Goal: Information Seeking & Learning: Learn about a topic

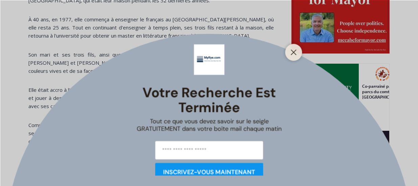
scroll to position [530, 0]
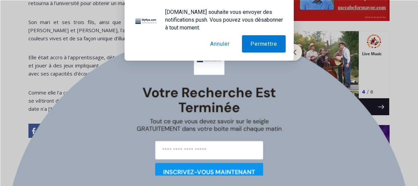
click at [293, 50] on div "[DOMAIN_NAME] souhaite vous envoyer des notifications push. Vous pouvez vous dé…" at bounding box center [209, 30] width 169 height 61
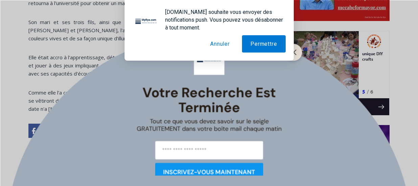
click at [220, 43] on font "Annuler" at bounding box center [220, 44] width 20 height 6
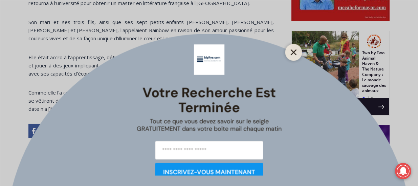
click at [293, 50] on icon "Fermer" at bounding box center [294, 52] width 6 height 6
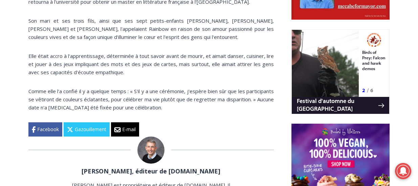
scroll to position [0, 0]
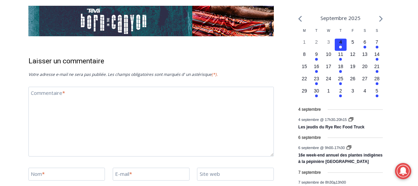
scroll to position [976, 0]
